Goal: Task Accomplishment & Management: Use online tool/utility

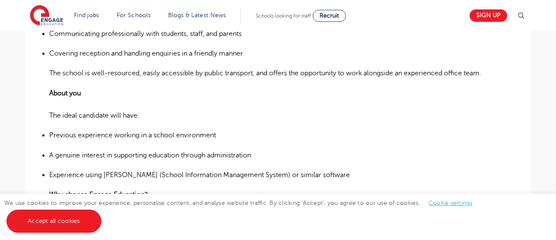
scroll to position [410, 0]
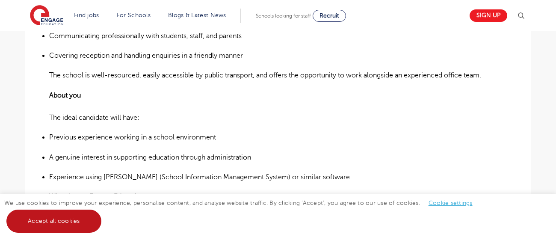
click at [47, 223] on link "Accept all cookies" at bounding box center [53, 221] width 95 height 23
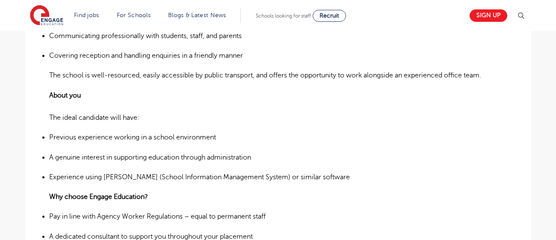
click at [192, 143] on ul "Previous experience working in a school environment A genuine interest in suppo…" at bounding box center [278, 157] width 458 height 51
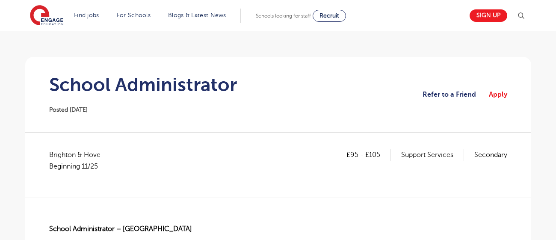
scroll to position [34, 0]
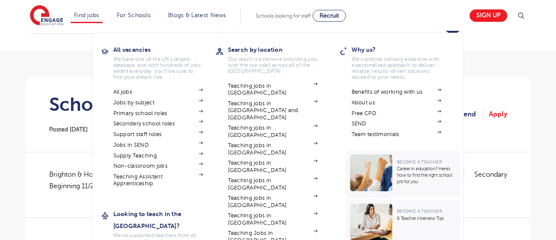
click at [93, 19] on li "Find jobs All vacancies We have one of the UK's largest database. and with hund…" at bounding box center [87, 16] width 32 height 15
click at [96, 20] on li "Find jobs All vacancies We have one of the UK's largest database. and with hund…" at bounding box center [87, 16] width 32 height 15
click at [135, 136] on link "Support staff roles" at bounding box center [158, 134] width 90 height 7
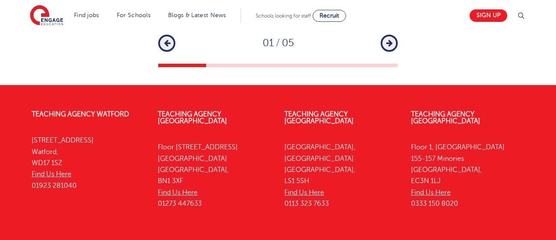
scroll to position [1190, 0]
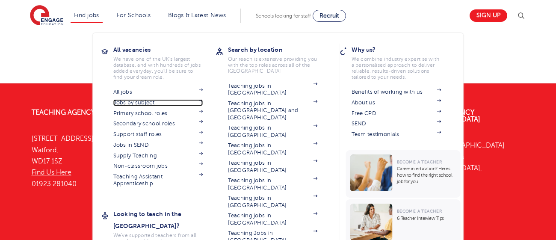
click at [149, 103] on link "Jobs by subject" at bounding box center [158, 102] width 90 height 7
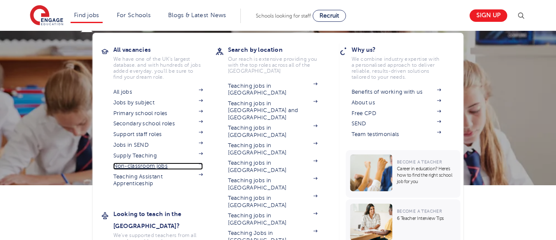
click at [151, 165] on link "Non-classroom jobs" at bounding box center [158, 165] width 90 height 7
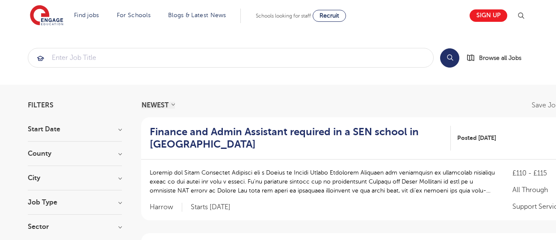
scroll to position [34, 0]
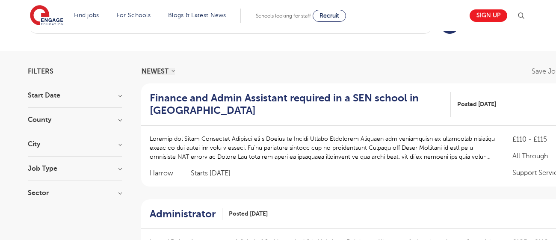
click at [112, 146] on h3 "City" at bounding box center [75, 144] width 94 height 7
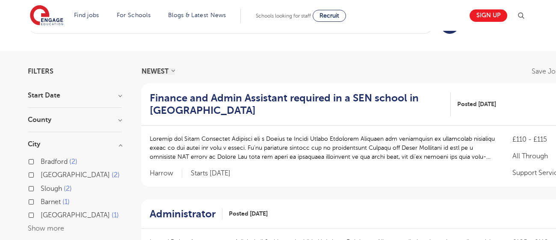
click at [58, 227] on button "Show more" at bounding box center [46, 228] width 36 height 8
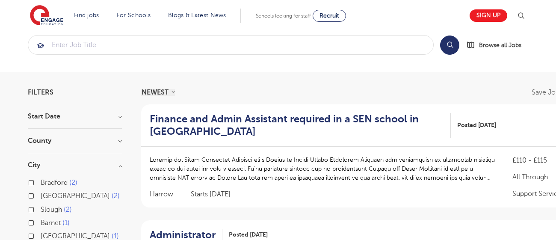
scroll to position [0, 0]
